Goal: Check status

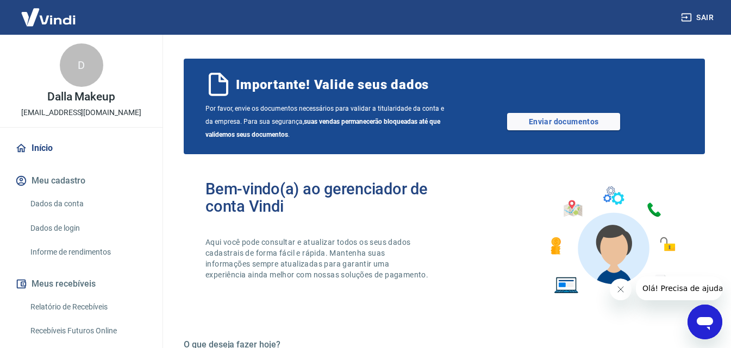
click at [72, 302] on link "Relatório de Recebíveis" at bounding box center [87, 307] width 123 height 22
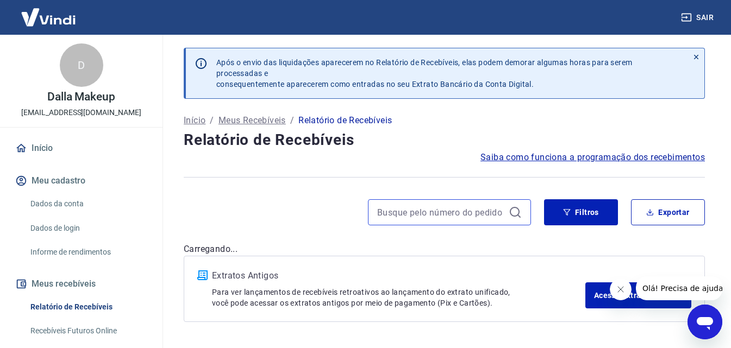
click at [488, 212] on input at bounding box center [440, 212] width 127 height 16
paste input "37337"
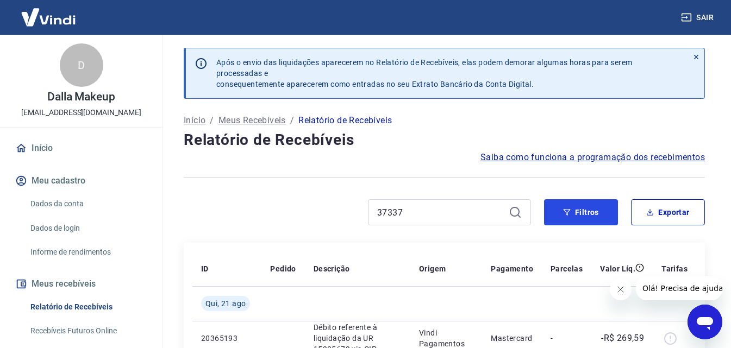
click at [558, 211] on button "Filtros" at bounding box center [581, 212] width 74 height 26
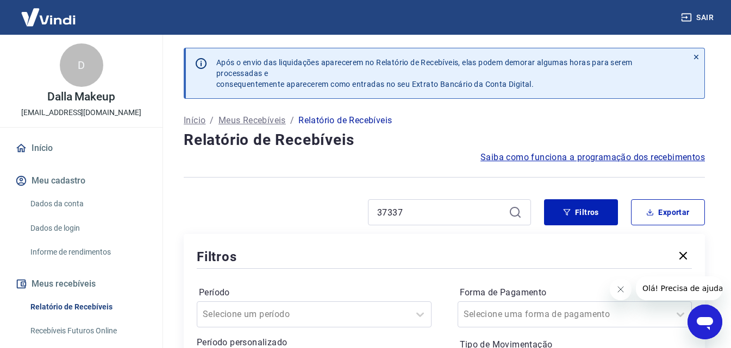
click at [408, 204] on div "37337" at bounding box center [449, 212] width 163 height 26
click at [409, 214] on input "37337" at bounding box center [440, 212] width 127 height 16
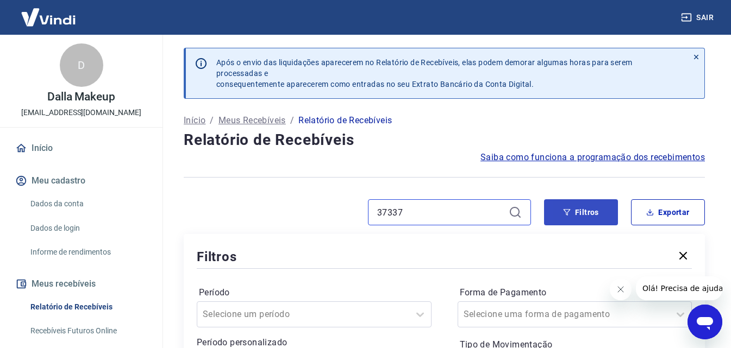
type input "37337"
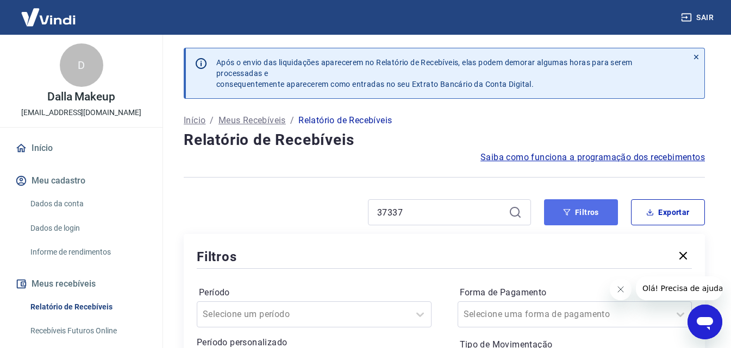
click at [582, 207] on button "Filtros" at bounding box center [581, 212] width 74 height 26
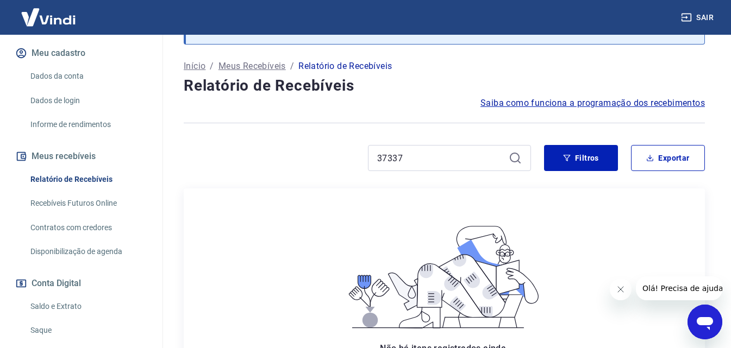
scroll to position [163, 0]
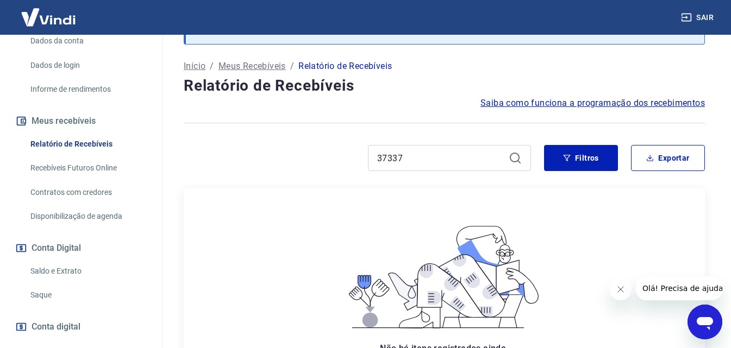
click at [78, 162] on link "Recebíveis Futuros Online" at bounding box center [87, 168] width 123 height 22
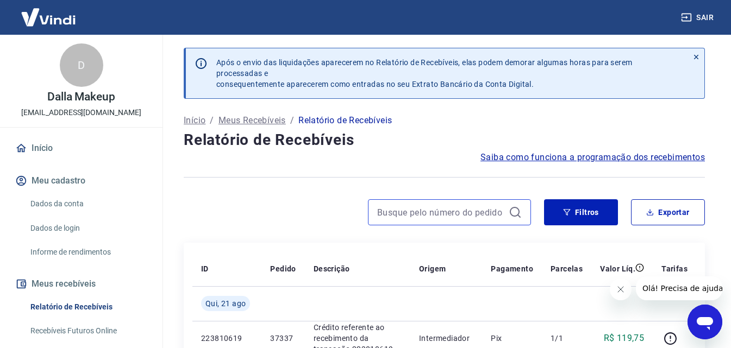
click at [493, 212] on input at bounding box center [440, 212] width 127 height 16
paste input "37337"
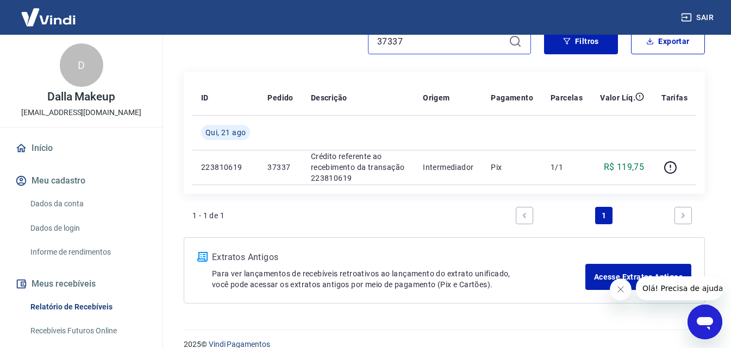
scroll to position [186, 0]
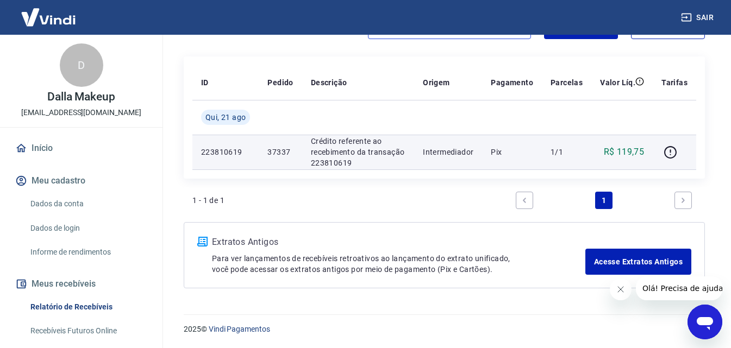
type input "37337"
click at [224, 151] on p "223810619" at bounding box center [225, 152] width 49 height 11
